Goal: Transaction & Acquisition: Purchase product/service

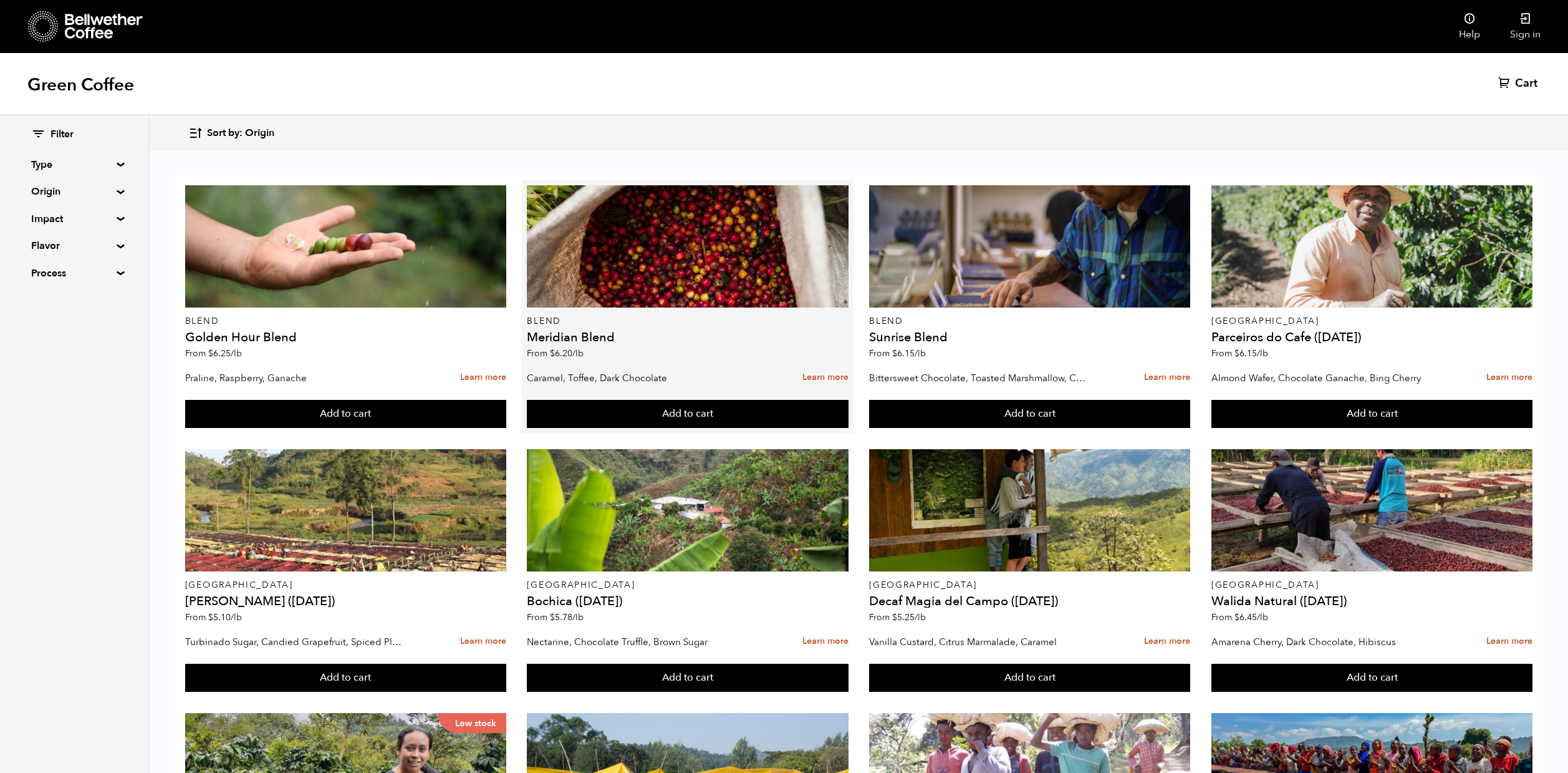
scroll to position [18, 0]
click at [815, 364] on link "Learn more" at bounding box center [825, 378] width 46 height 27
click at [821, 364] on link "Learn more" at bounding box center [825, 378] width 46 height 27
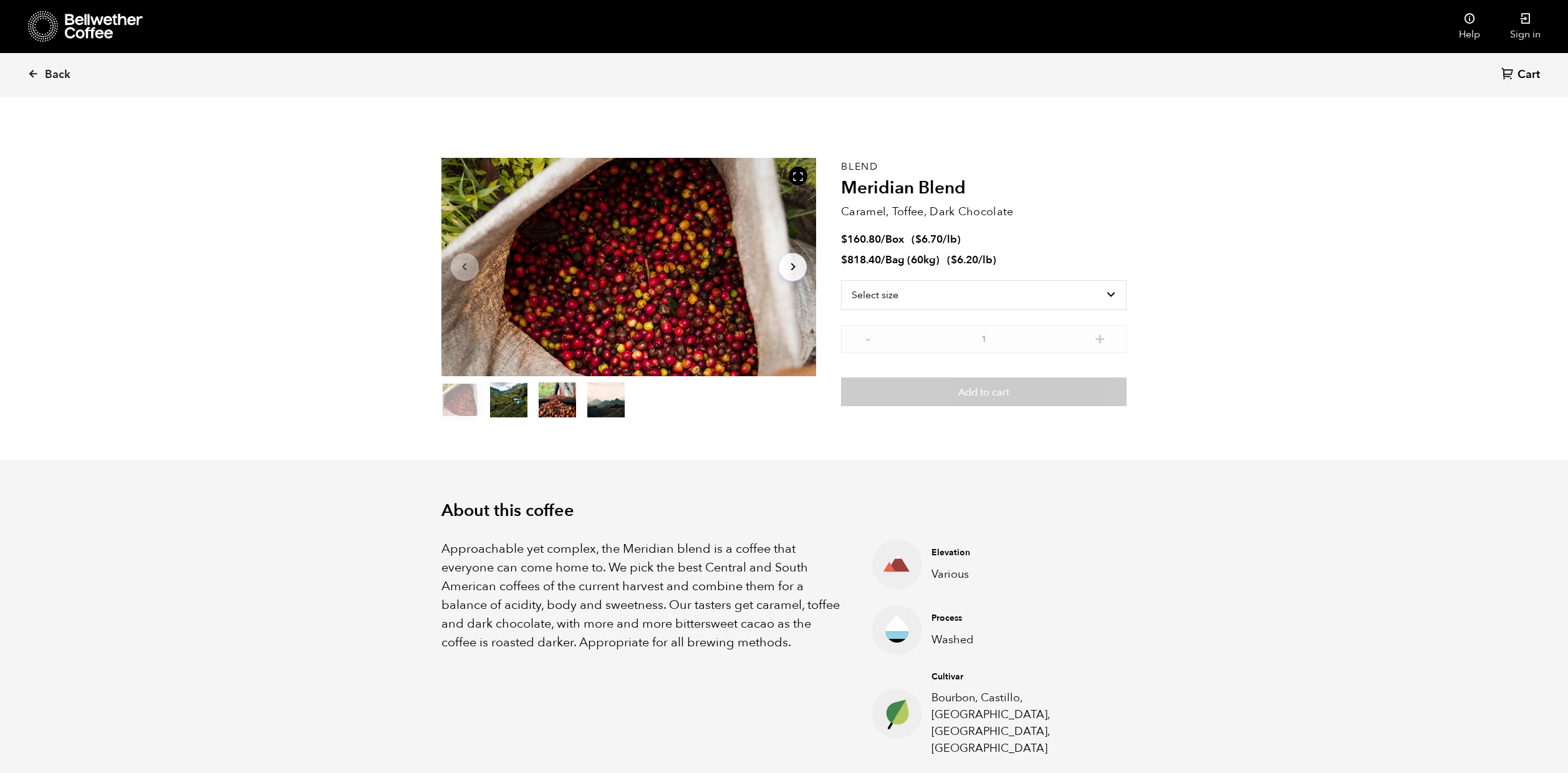
scroll to position [543, 664]
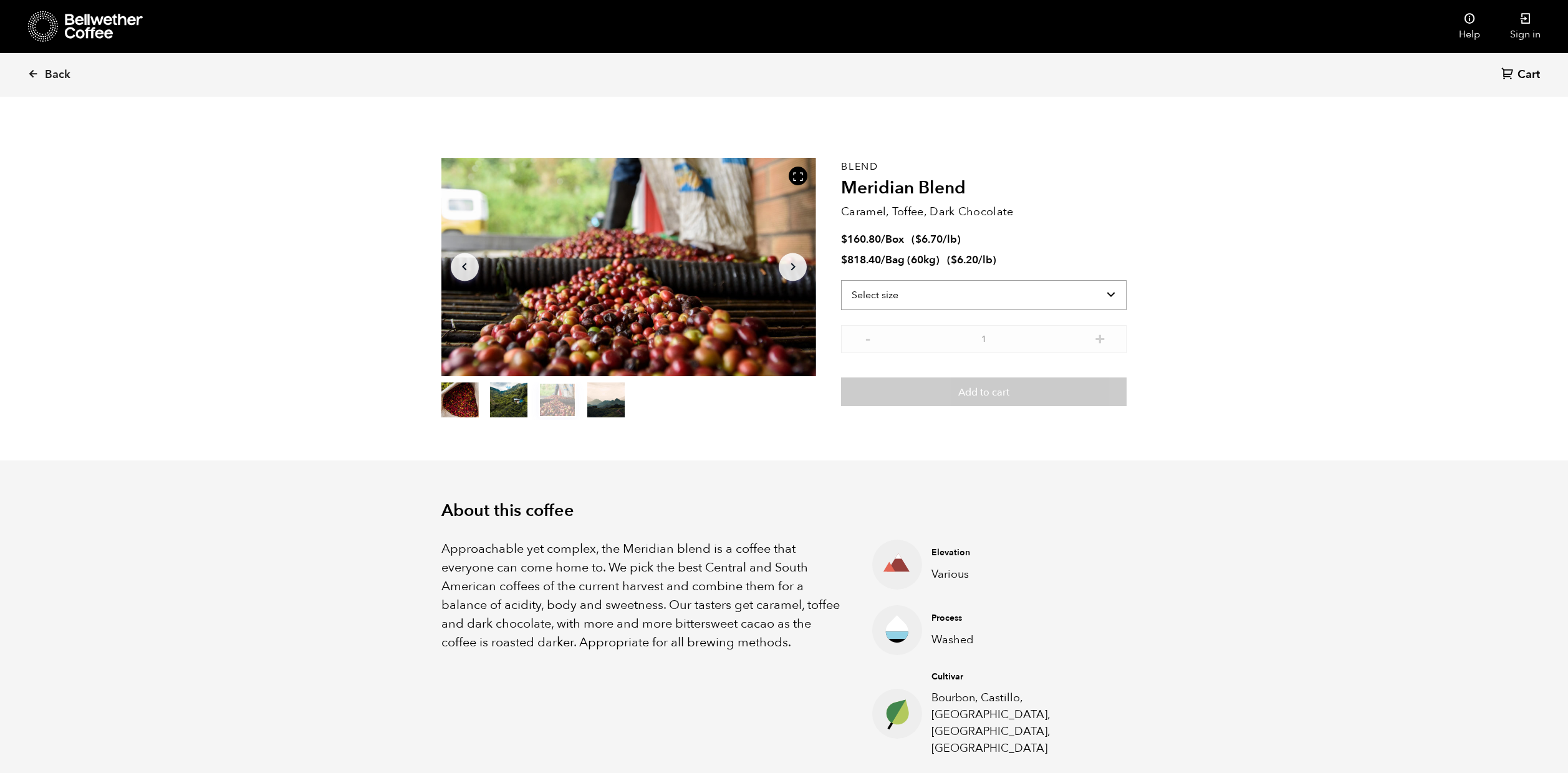
click at [1038, 297] on select "Select size Bag (60kg) (132 lbs) Box (24 lbs)" at bounding box center [984, 295] width 285 height 30
click at [902, 294] on select "Select size Bag (60kg) (132 lbs) Box (24 lbs)" at bounding box center [984, 295] width 285 height 30
click at [999, 295] on select "Select size Bag (60kg) (132 lbs) Box (24 lbs)" at bounding box center [984, 295] width 285 height 30
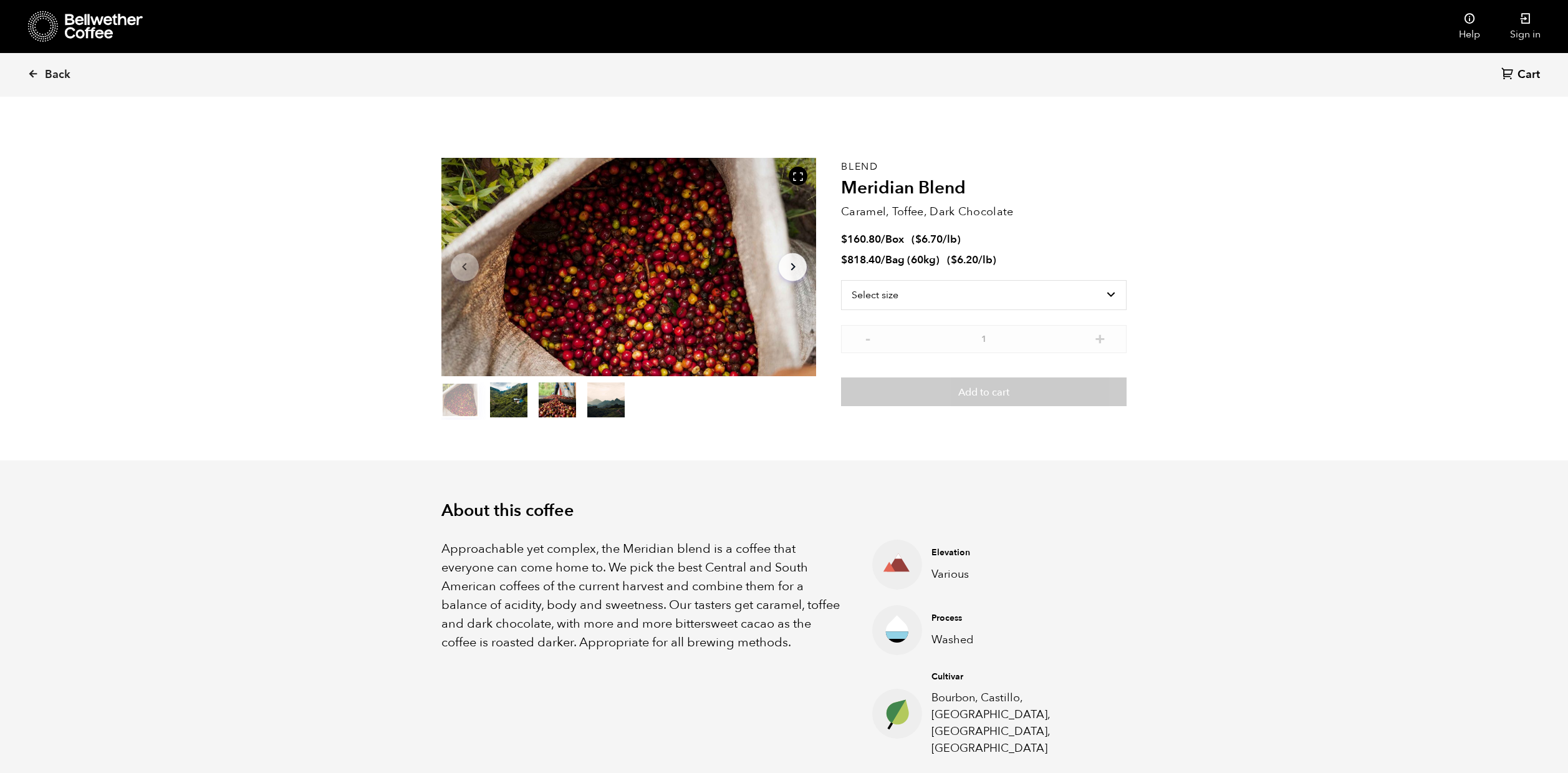
scroll to position [543, 664]
click at [899, 292] on select "Select size Bag (60kg) (132 lbs) Box (24 lbs)" at bounding box center [984, 295] width 285 height 30
